Goal: Task Accomplishment & Management: Manage account settings

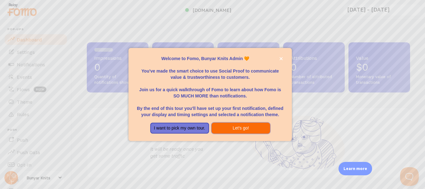
click at [241, 129] on button "Let's go!" at bounding box center [241, 128] width 59 height 11
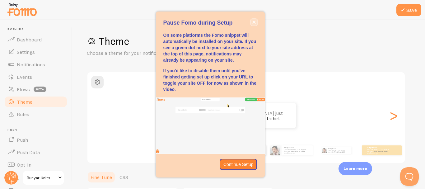
click at [255, 23] on icon "close," at bounding box center [253, 22] width 3 height 3
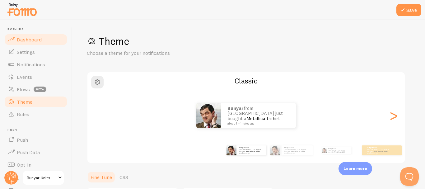
click at [26, 38] on span "Dashboard" at bounding box center [29, 39] width 25 height 6
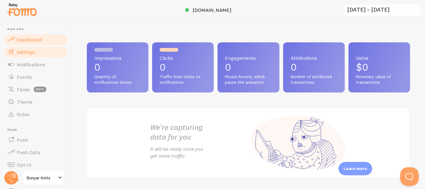
click at [28, 53] on span "Settings" at bounding box center [26, 52] width 18 height 6
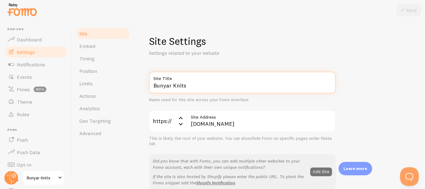
click at [188, 86] on input "Bunyar Knits" at bounding box center [242, 83] width 187 height 22
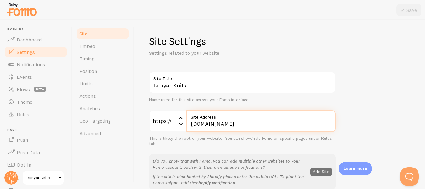
click at [231, 124] on input "[DOMAIN_NAME]" at bounding box center [260, 121] width 149 height 22
